Goal: Book appointment/travel/reservation

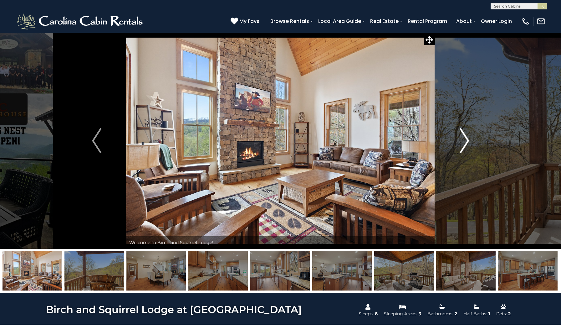
click at [466, 137] on img "Next" at bounding box center [464, 140] width 9 height 25
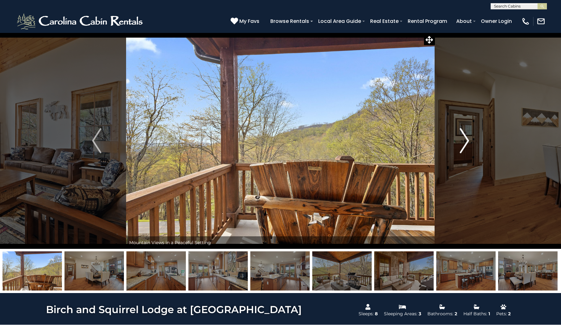
click at [467, 141] on img "Next" at bounding box center [464, 140] width 9 height 25
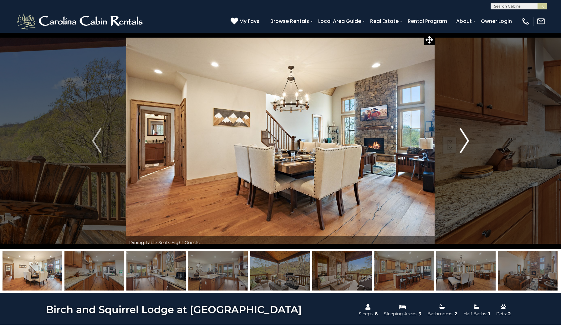
click at [467, 141] on img "Next" at bounding box center [464, 140] width 9 height 25
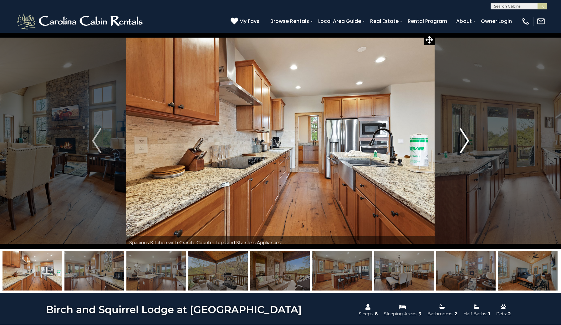
click at [467, 140] on img "Next" at bounding box center [464, 140] width 9 height 25
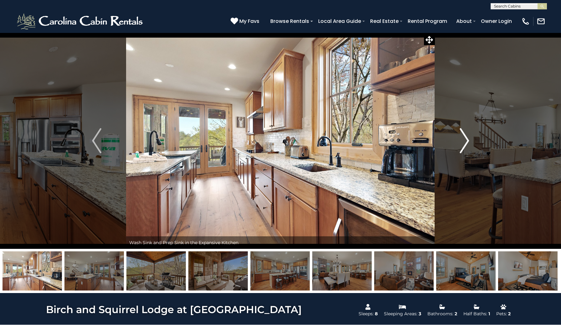
click at [466, 140] on img "Next" at bounding box center [464, 140] width 9 height 25
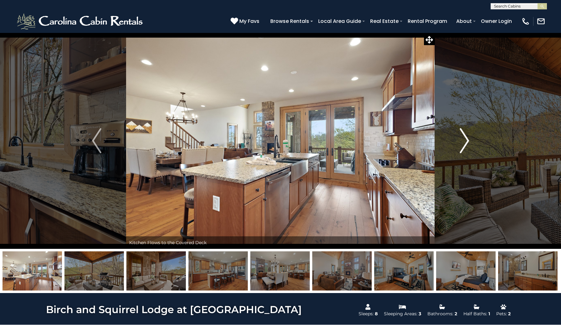
click at [466, 140] on img "Next" at bounding box center [464, 140] width 9 height 25
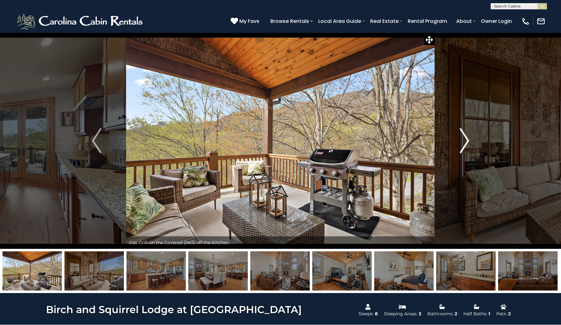
click at [466, 140] on img "Next" at bounding box center [464, 140] width 9 height 25
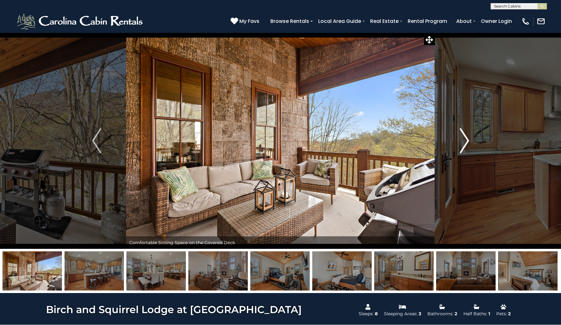
click at [466, 140] on img "Next" at bounding box center [464, 140] width 9 height 25
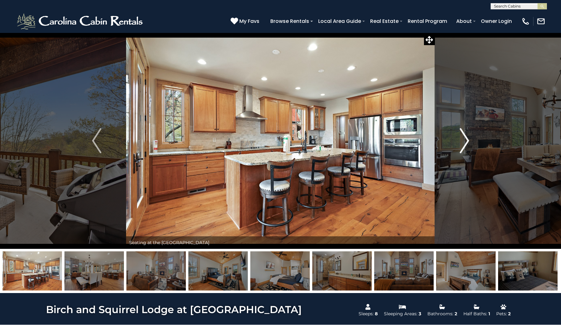
click at [466, 140] on img "Next" at bounding box center [464, 140] width 9 height 25
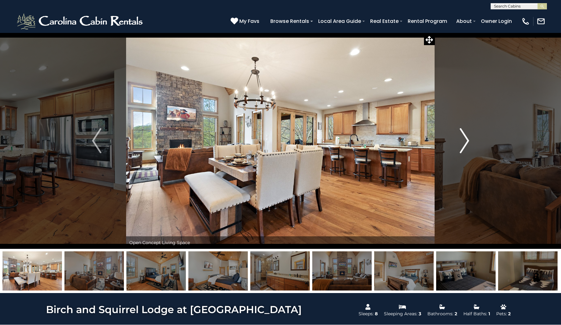
click at [466, 140] on img "Next" at bounding box center [464, 140] width 9 height 25
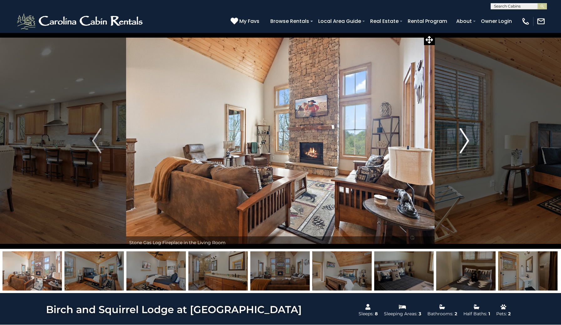
click at [466, 140] on img "Next" at bounding box center [464, 140] width 9 height 25
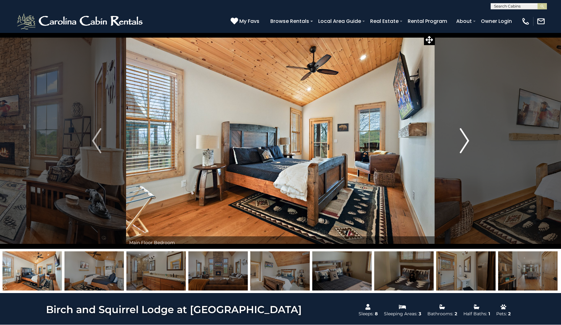
click at [466, 139] on img "Next" at bounding box center [464, 140] width 9 height 25
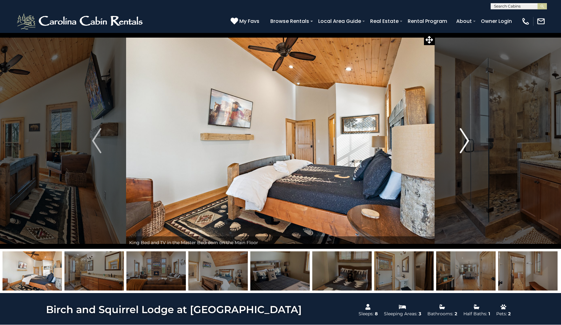
click at [465, 138] on img "Next" at bounding box center [464, 140] width 9 height 25
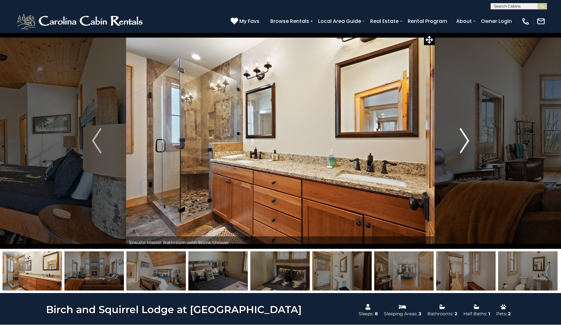
click at [466, 138] on img "Next" at bounding box center [464, 140] width 9 height 25
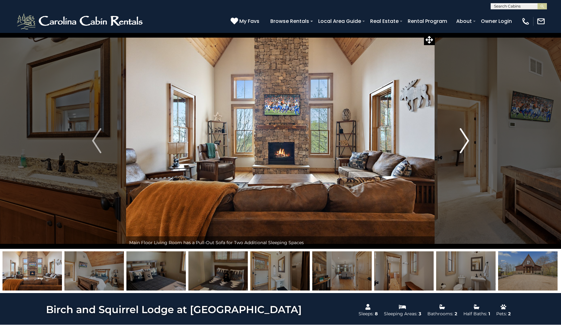
click at [465, 138] on img "Next" at bounding box center [464, 140] width 9 height 25
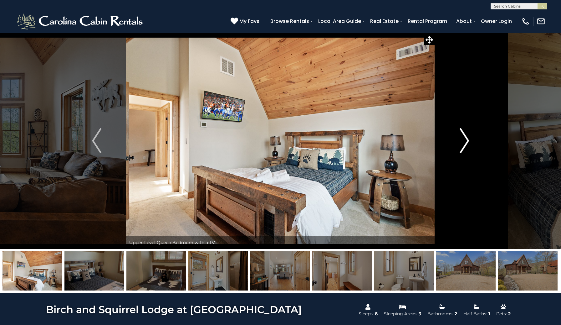
click at [465, 139] on img "Next" at bounding box center [464, 140] width 9 height 25
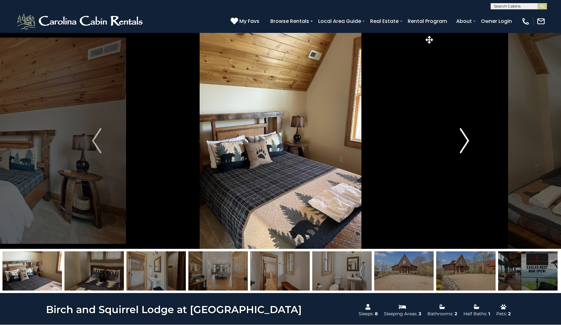
click at [466, 139] on img "Next" at bounding box center [464, 140] width 9 height 25
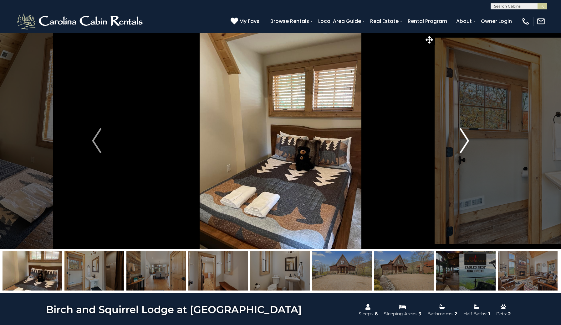
click at [466, 139] on img "Next" at bounding box center [464, 140] width 9 height 25
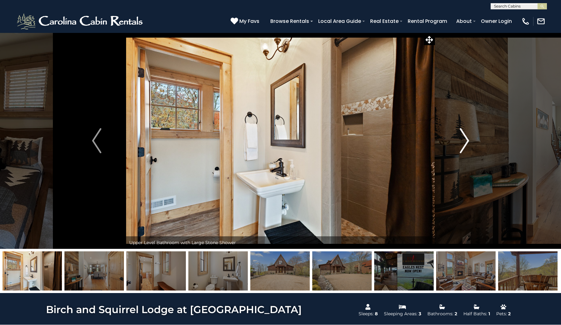
click at [466, 139] on img "Next" at bounding box center [464, 140] width 9 height 25
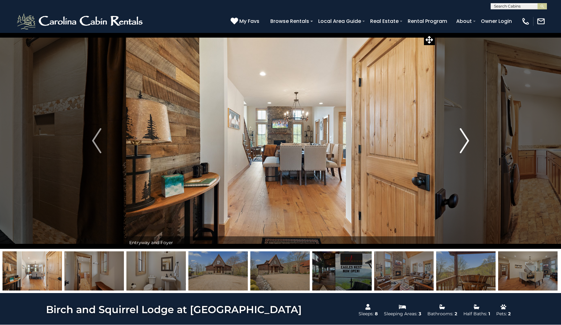
click at [466, 139] on img "Next" at bounding box center [464, 140] width 9 height 25
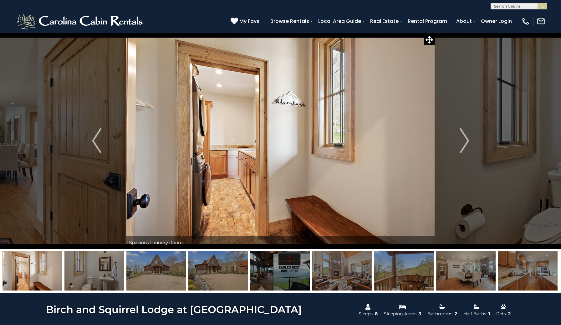
click at [299, 170] on img at bounding box center [280, 141] width 309 height 216
click at [92, 139] on img "Previous" at bounding box center [96, 140] width 9 height 25
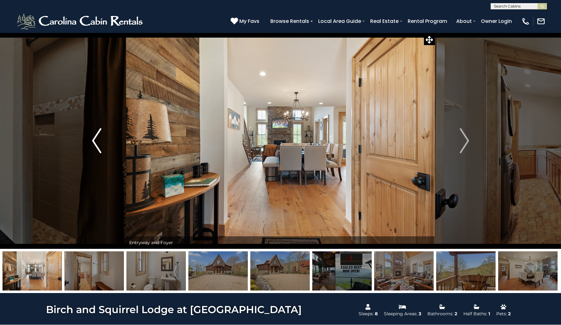
click at [95, 138] on img "Previous" at bounding box center [96, 140] width 9 height 25
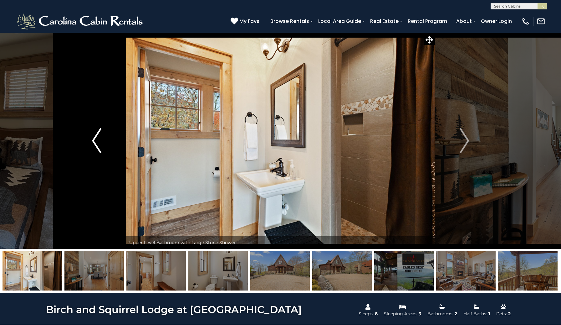
click at [95, 138] on img "Previous" at bounding box center [96, 140] width 9 height 25
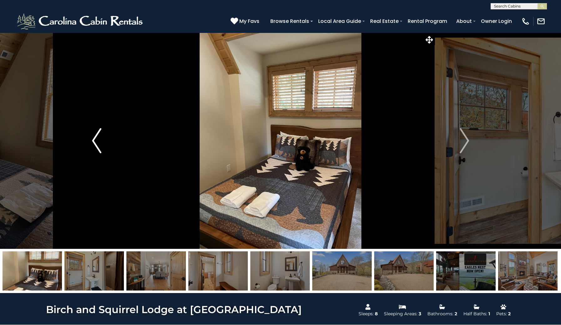
click at [95, 138] on img "Previous" at bounding box center [96, 140] width 9 height 25
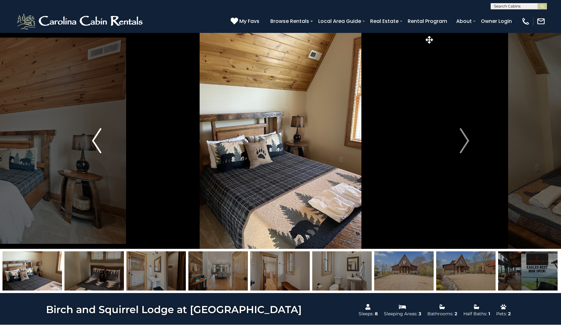
click at [95, 138] on img "Previous" at bounding box center [96, 140] width 9 height 25
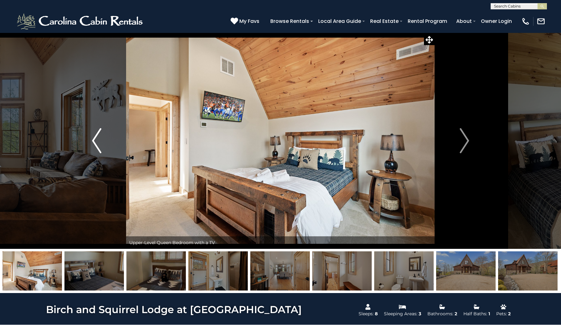
click at [95, 138] on img "Previous" at bounding box center [96, 140] width 9 height 25
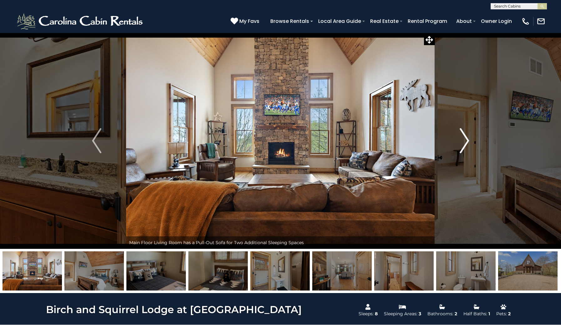
click at [467, 142] on img "Next" at bounding box center [464, 140] width 9 height 25
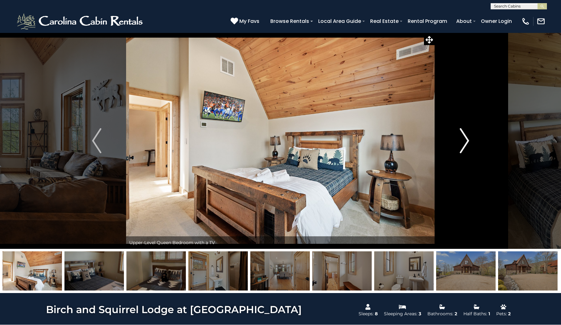
click at [467, 142] on img "Next" at bounding box center [464, 140] width 9 height 25
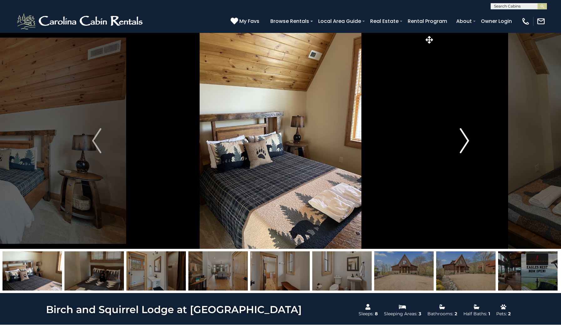
click at [467, 142] on img "Next" at bounding box center [464, 140] width 9 height 25
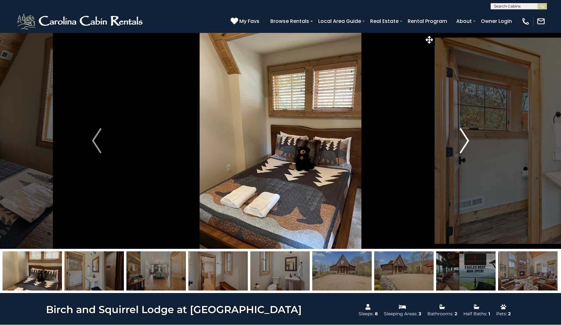
click at [467, 142] on img "Next" at bounding box center [464, 140] width 9 height 25
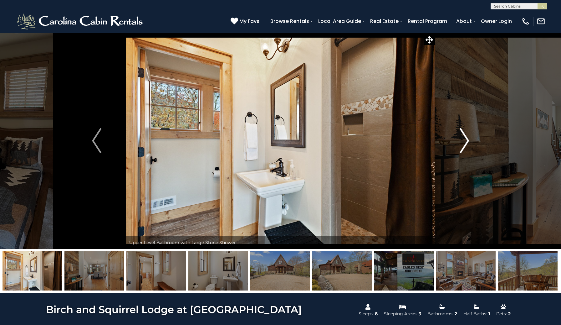
click at [467, 142] on img "Next" at bounding box center [464, 140] width 9 height 25
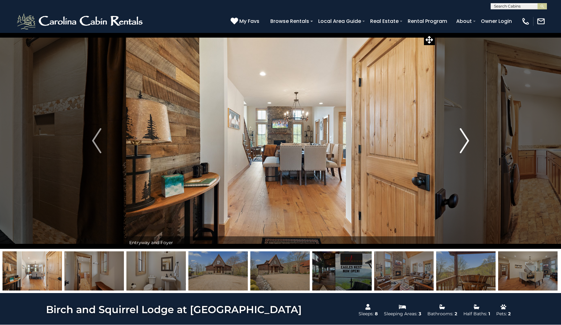
click at [467, 142] on img "Next" at bounding box center [464, 140] width 9 height 25
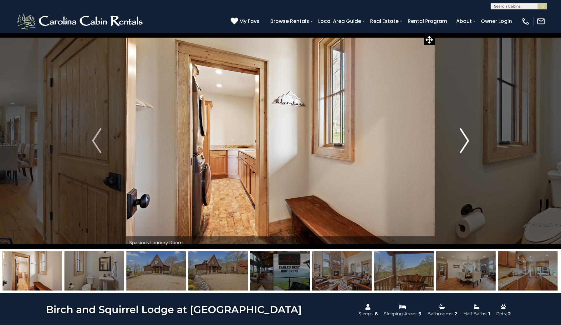
click at [467, 142] on img "Next" at bounding box center [464, 140] width 9 height 25
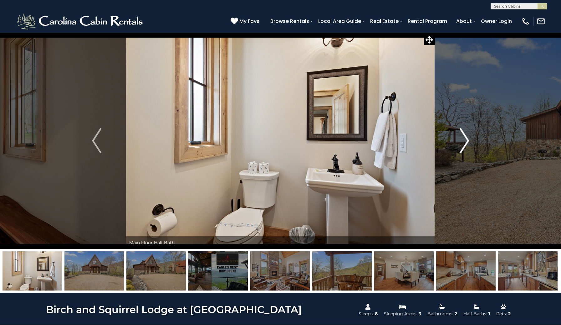
click at [467, 142] on img "Next" at bounding box center [464, 140] width 9 height 25
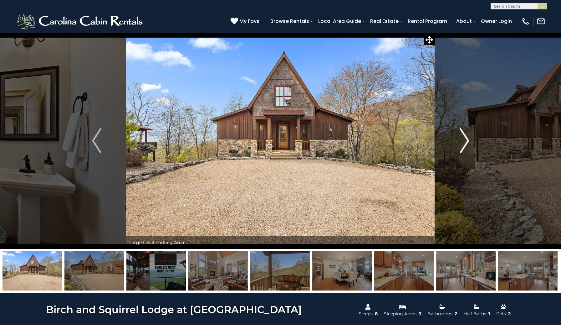
click at [467, 142] on img "Next" at bounding box center [464, 140] width 9 height 25
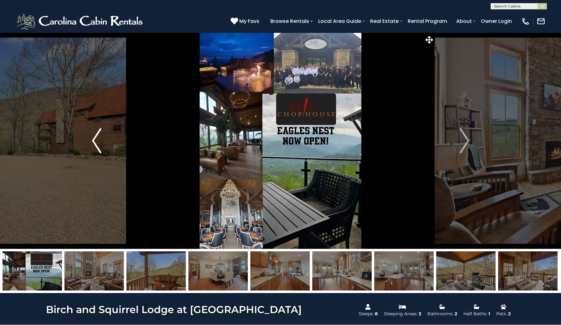
click at [94, 141] on img "Previous" at bounding box center [96, 140] width 9 height 25
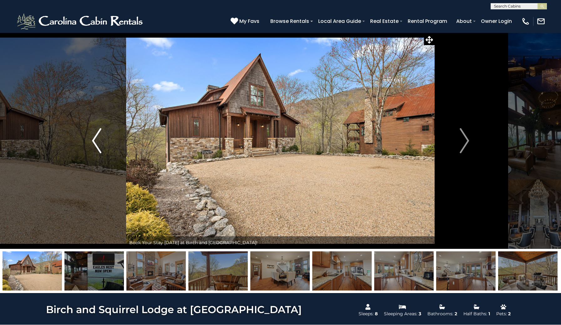
click at [94, 141] on img "Previous" at bounding box center [96, 140] width 9 height 25
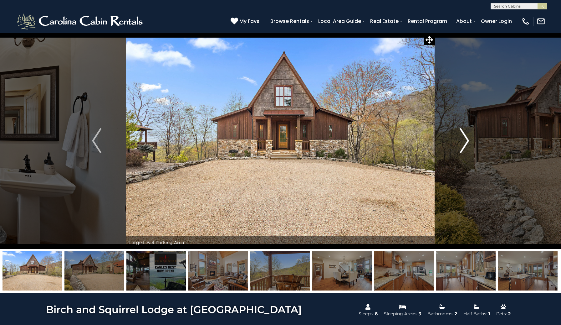
click at [465, 141] on img "Next" at bounding box center [464, 140] width 9 height 25
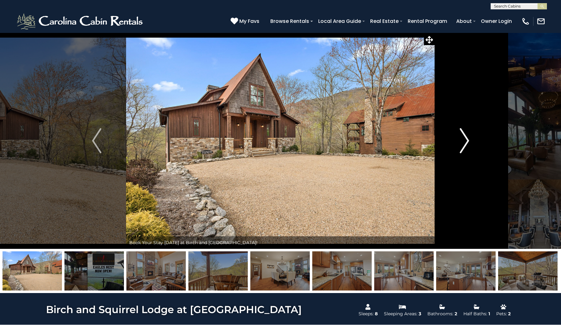
click at [465, 141] on img "Next" at bounding box center [464, 140] width 9 height 25
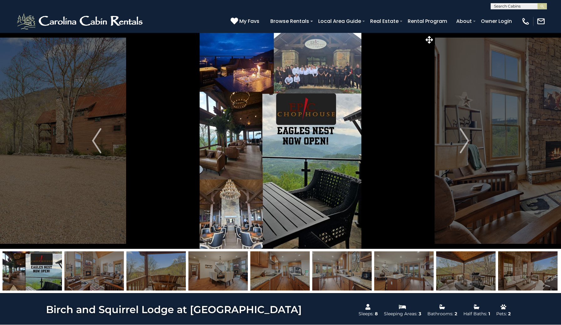
click at [293, 156] on img at bounding box center [280, 141] width 309 height 216
click at [464, 140] on img "Next" at bounding box center [464, 140] width 9 height 25
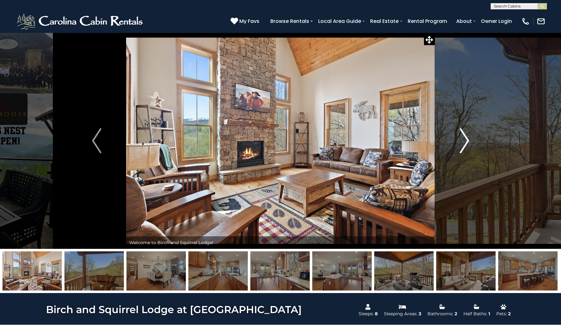
click at [464, 140] on img "Next" at bounding box center [464, 140] width 9 height 25
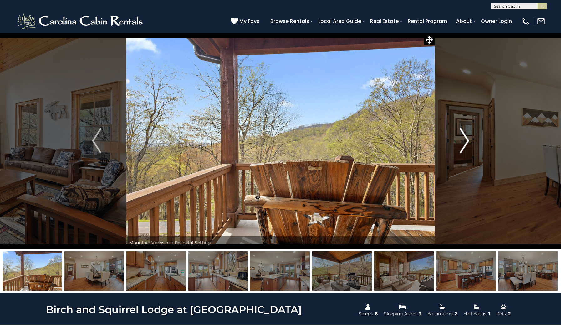
click at [464, 140] on img "Next" at bounding box center [464, 140] width 9 height 25
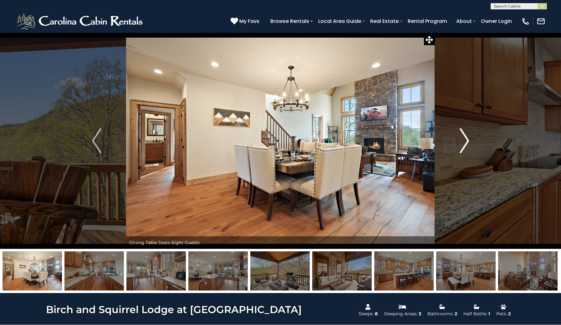
click at [464, 140] on img "Next" at bounding box center [464, 140] width 9 height 25
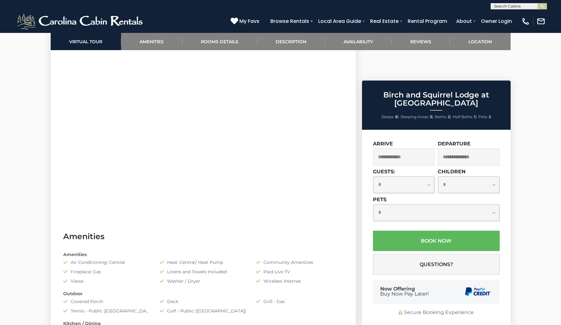
scroll to position [320, 0]
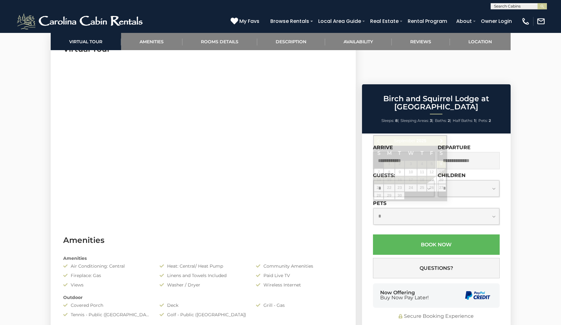
click at [388, 152] on input "text" at bounding box center [404, 160] width 62 height 17
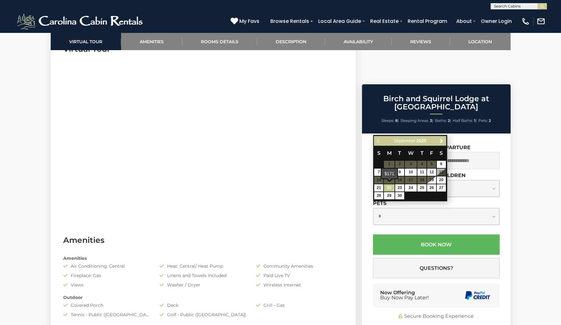
click at [388, 185] on link "22" at bounding box center [389, 187] width 11 height 7
type input "**********"
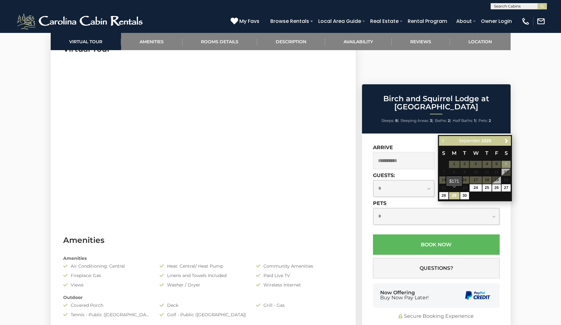
click at [455, 195] on link "29" at bounding box center [454, 195] width 11 height 7
type input "**********"
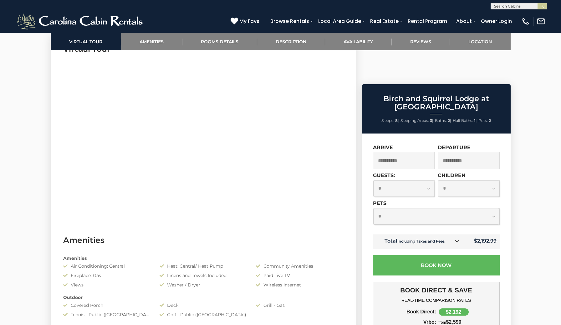
select select "*"
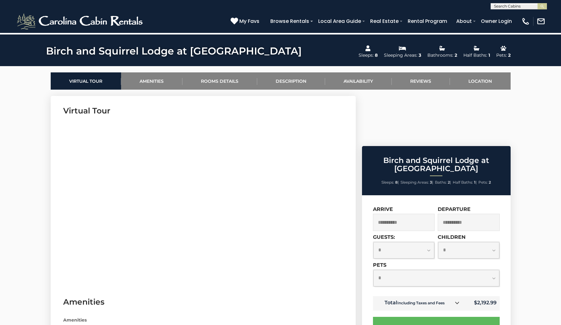
scroll to position [259, 0]
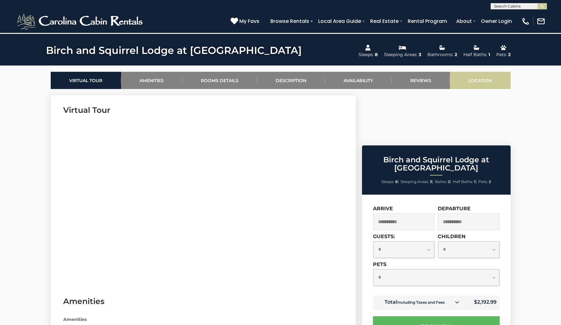
click at [478, 80] on link "Location" at bounding box center [480, 80] width 61 height 17
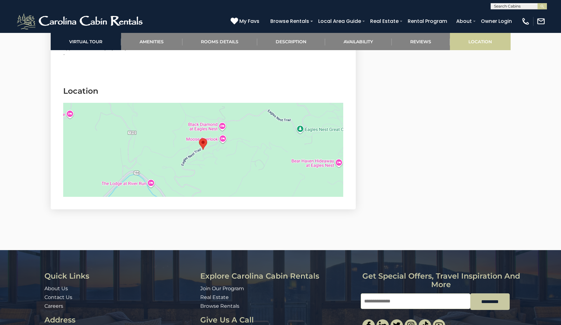
scroll to position [1980, 0]
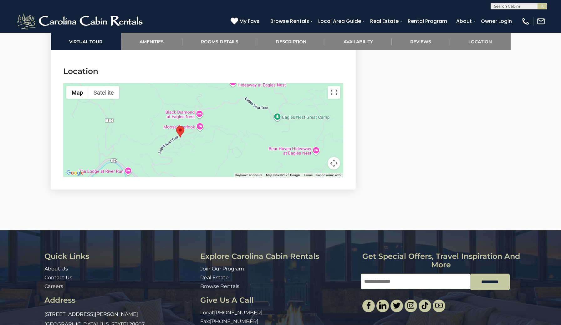
drag, startPoint x: 304, startPoint y: 111, endPoint x: 280, endPoint y: 120, distance: 25.8
click at [280, 120] on div at bounding box center [203, 130] width 280 height 94
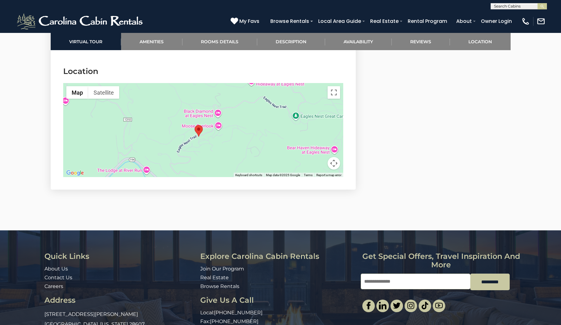
drag, startPoint x: 245, startPoint y: 123, endPoint x: 264, endPoint y: 123, distance: 18.5
click at [264, 123] on div at bounding box center [203, 130] width 280 height 94
click at [333, 86] on button "Toggle fullscreen view" at bounding box center [334, 92] width 13 height 13
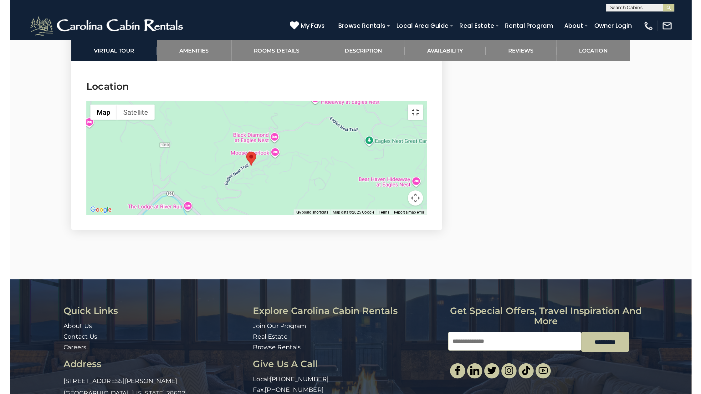
scroll to position [1937, 0]
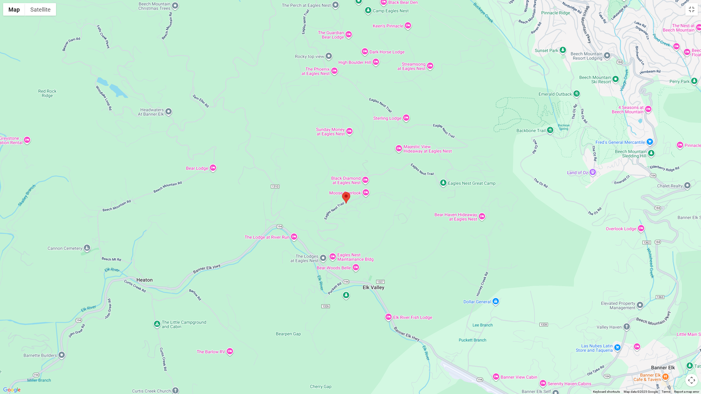
click at [414, 244] on div at bounding box center [350, 197] width 701 height 394
click at [561, 324] on button "Map camera controls" at bounding box center [692, 380] width 13 height 13
click at [561, 324] on button "Zoom out" at bounding box center [676, 380] width 13 height 13
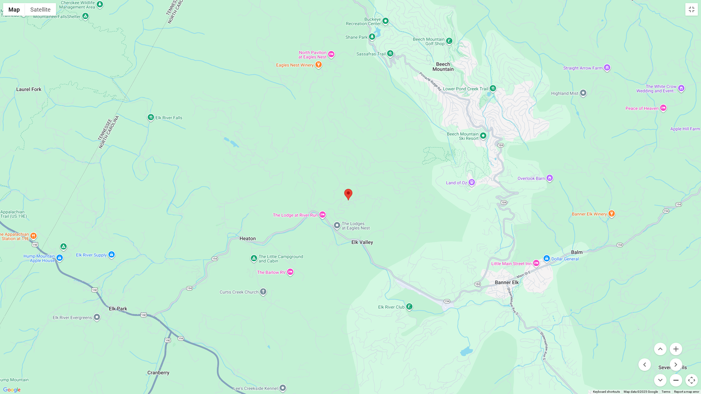
click at [561, 324] on button "Zoom out" at bounding box center [676, 380] width 13 height 13
